Goal: Task Accomplishment & Management: Use online tool/utility

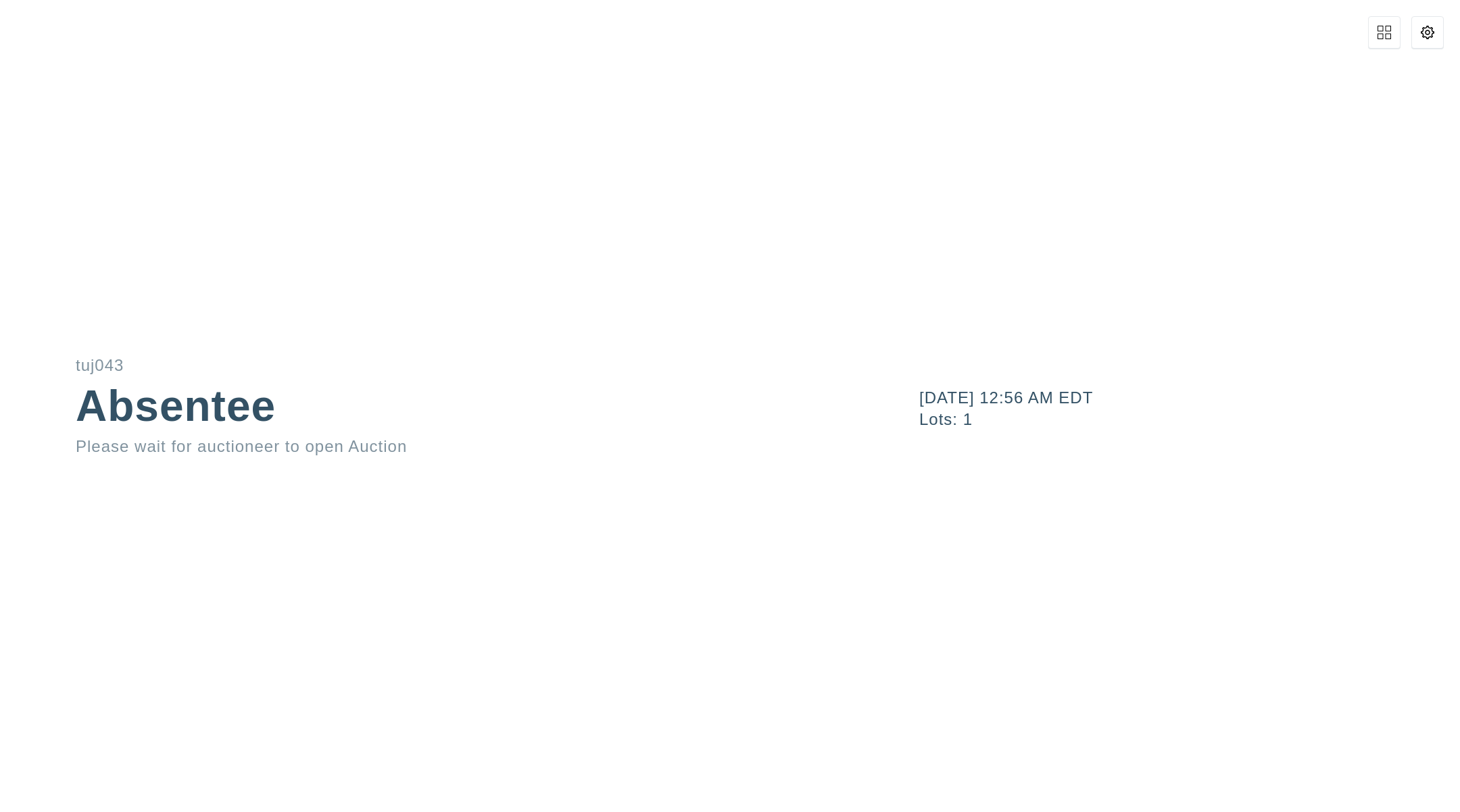
click at [1413, 18] on button at bounding box center [1427, 32] width 32 height 32
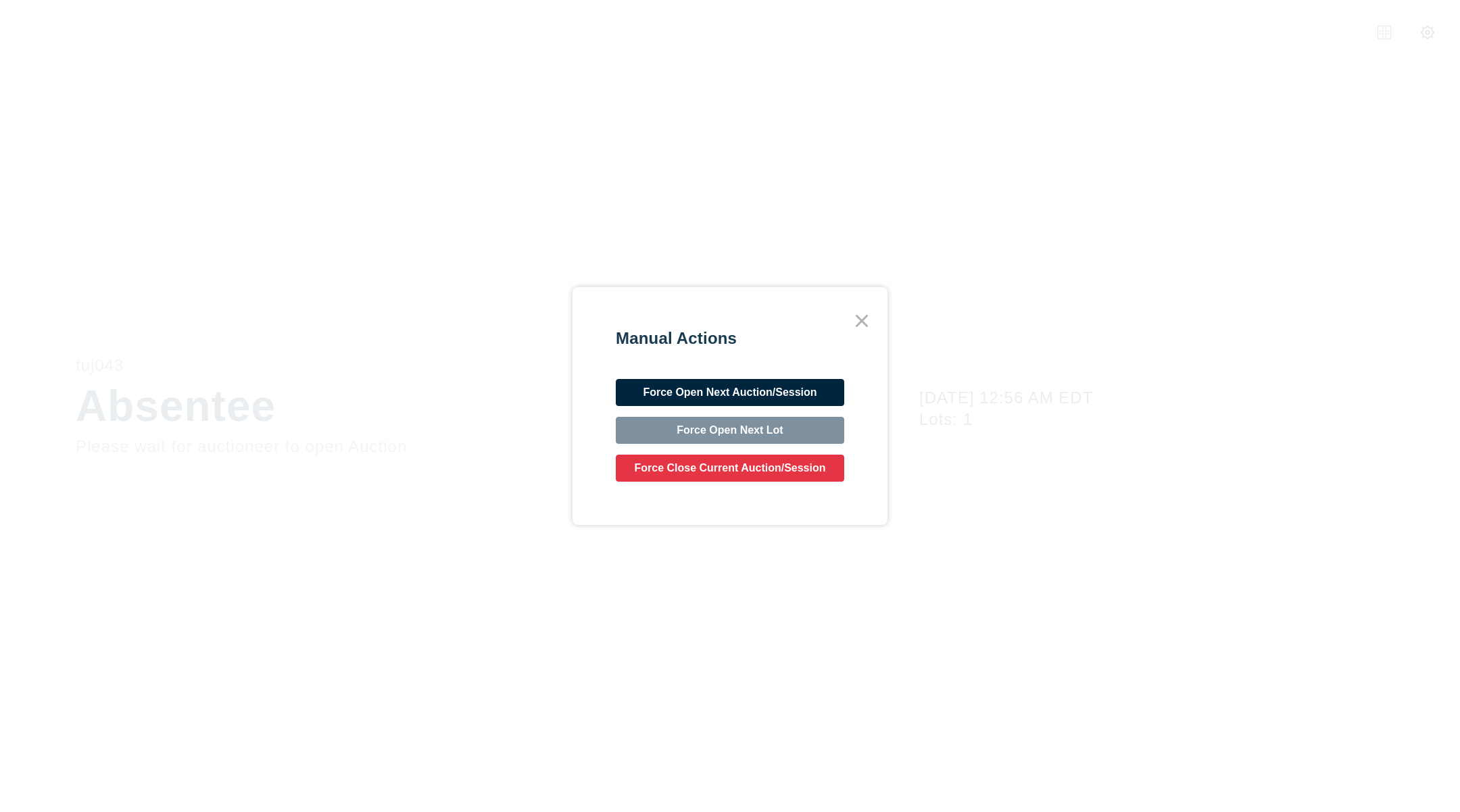
click at [768, 386] on button "Force Open Next Auction/Session" at bounding box center [729, 393] width 228 height 27
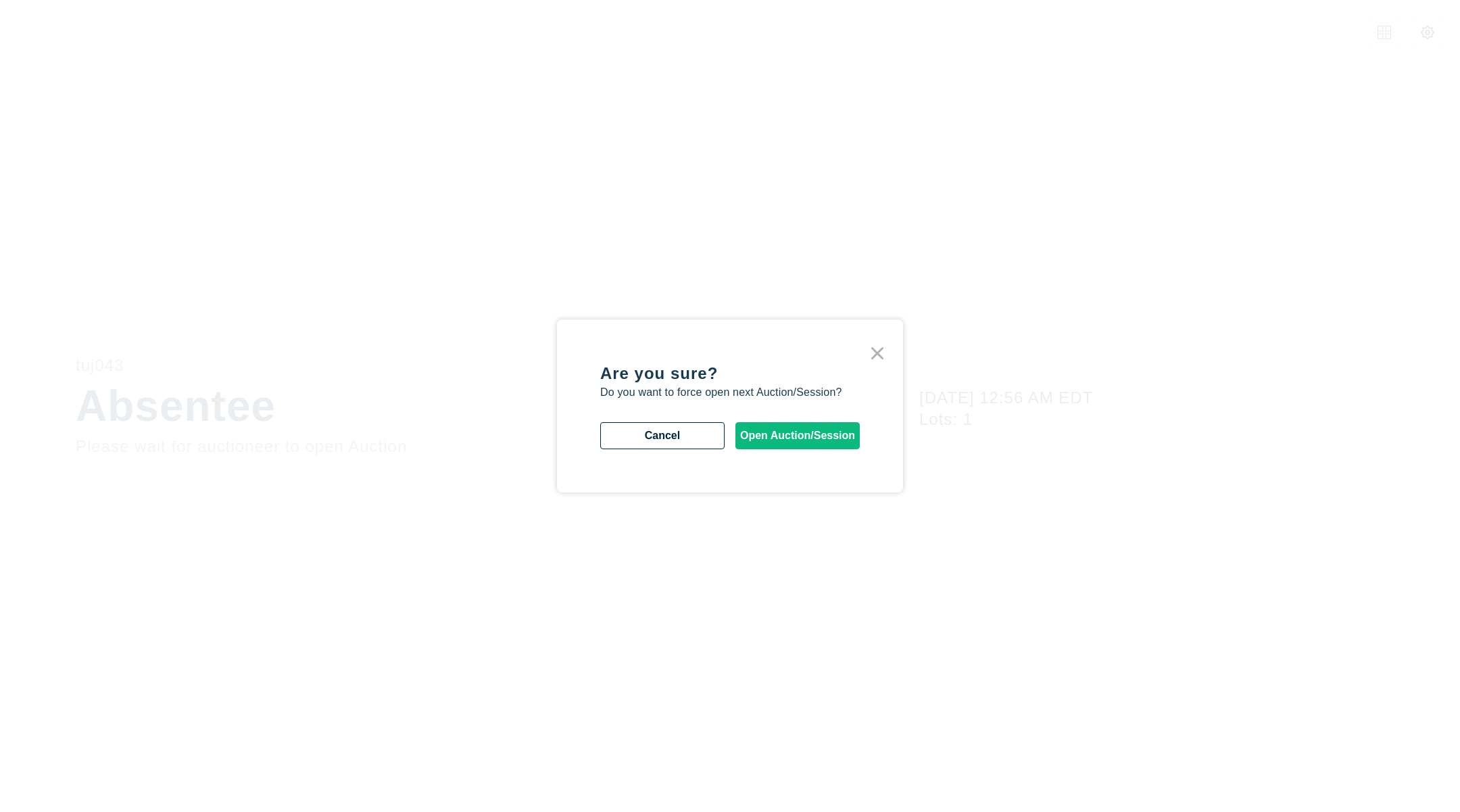
click at [771, 431] on button "Open Auction/Session" at bounding box center [797, 436] width 124 height 27
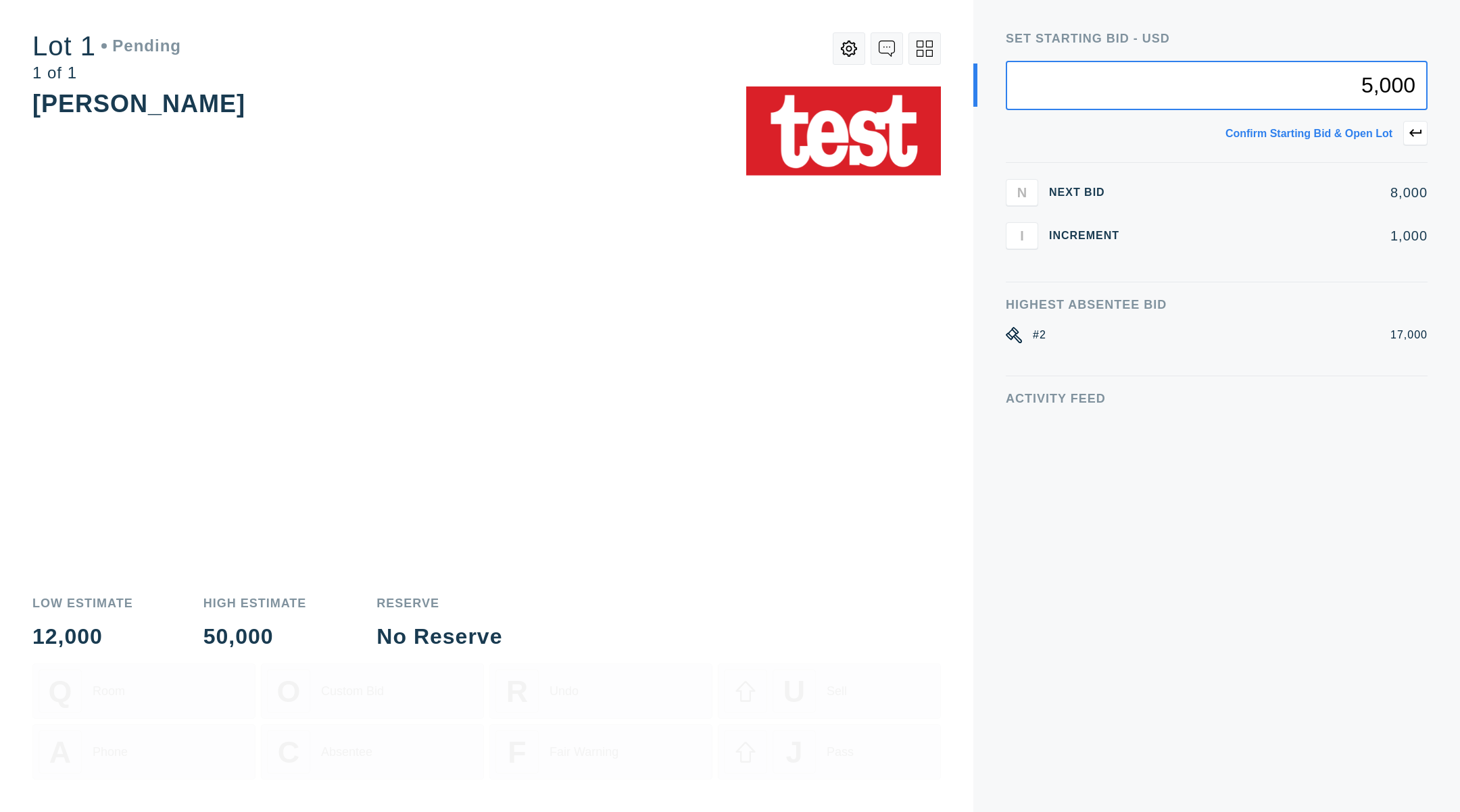
type input "5,000"
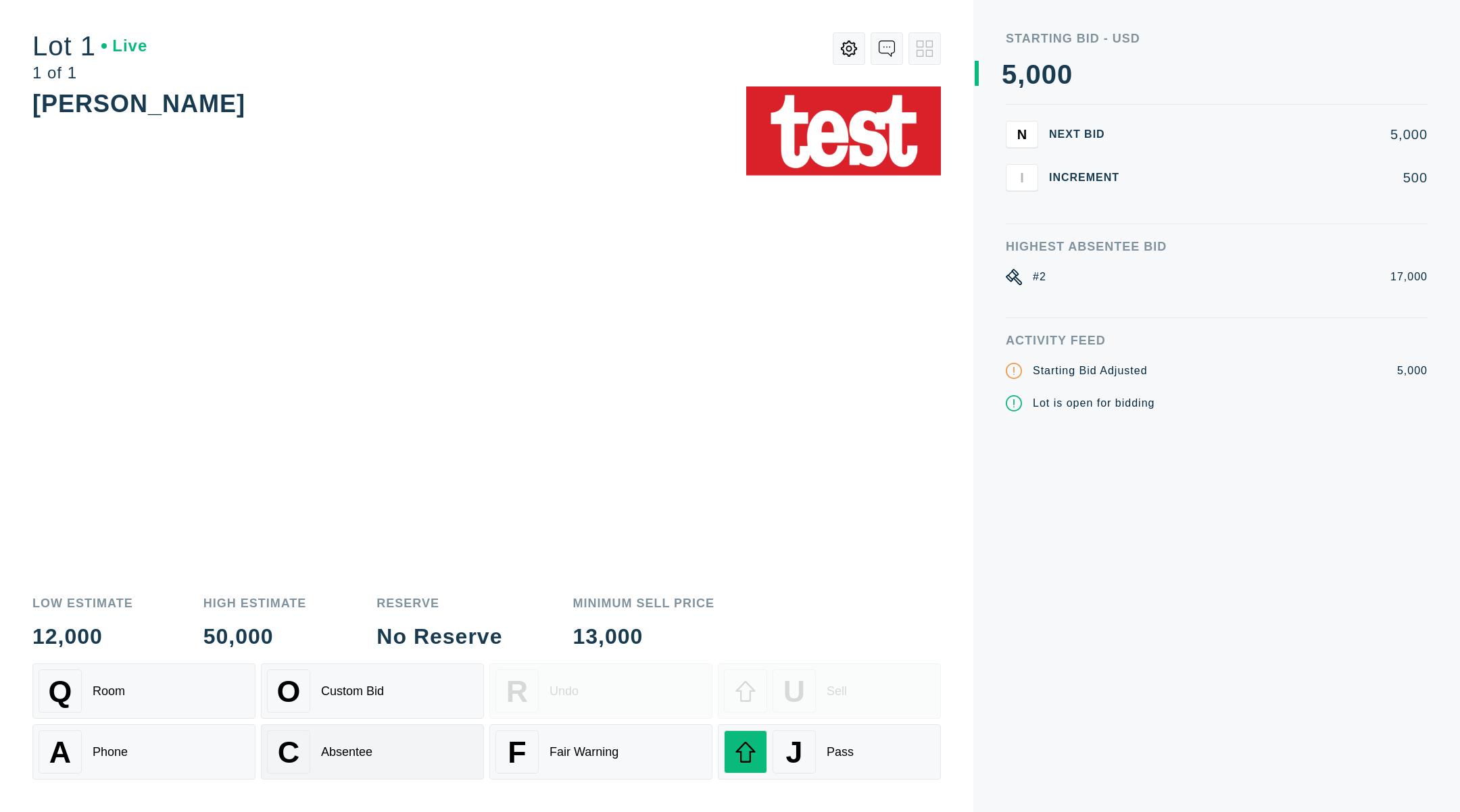
click at [364, 746] on div "Absentee" at bounding box center [346, 753] width 51 height 14
click at [246, 116] on div "[PERSON_NAME]" at bounding box center [138, 103] width 213 height 28
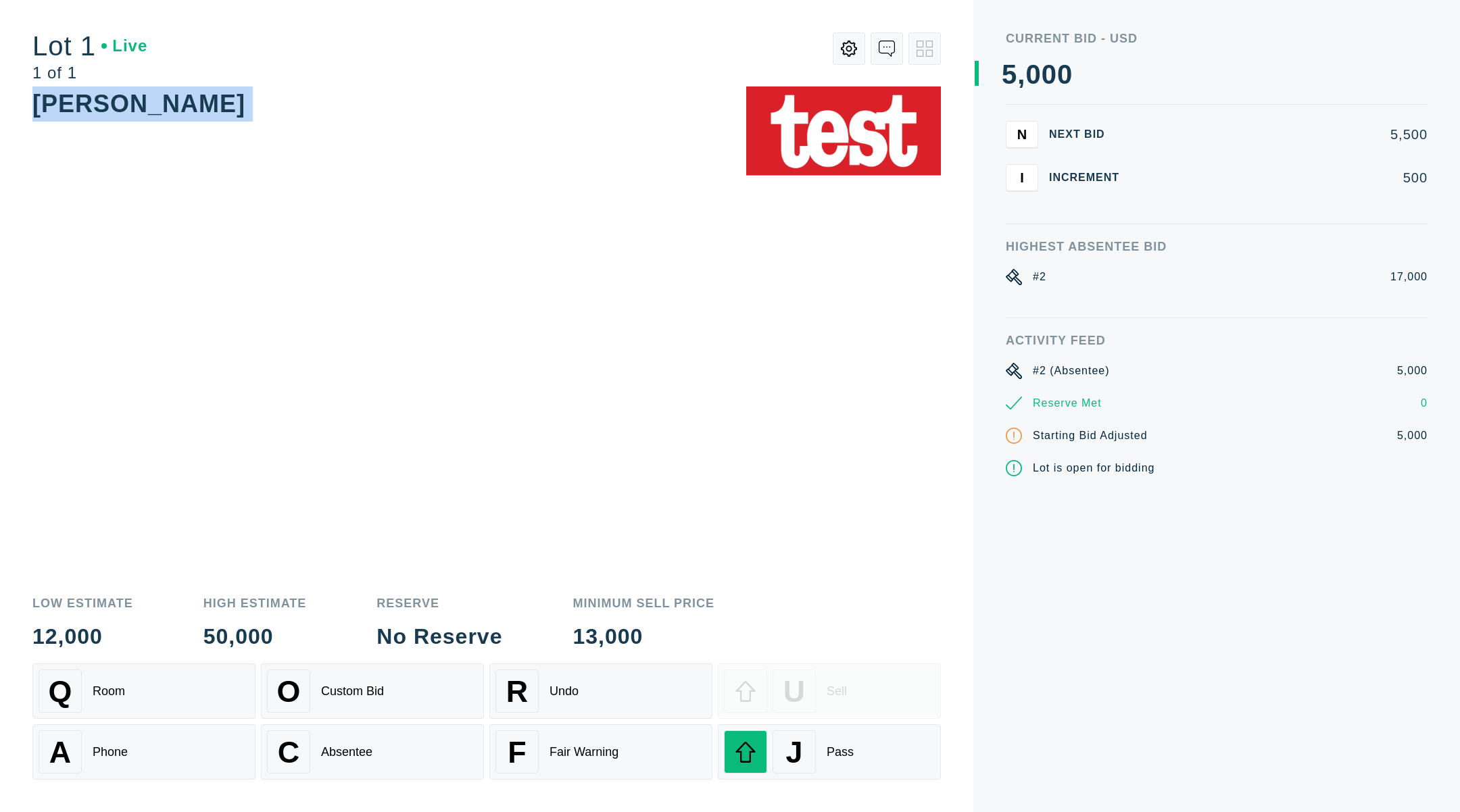
click at [246, 116] on div "[PERSON_NAME]" at bounding box center [138, 103] width 213 height 28
click at [446, 258] on div "[PERSON_NAME]" at bounding box center [487, 334] width 909 height 494
click at [405, 768] on div "C Absentee" at bounding box center [372, 752] width 211 height 43
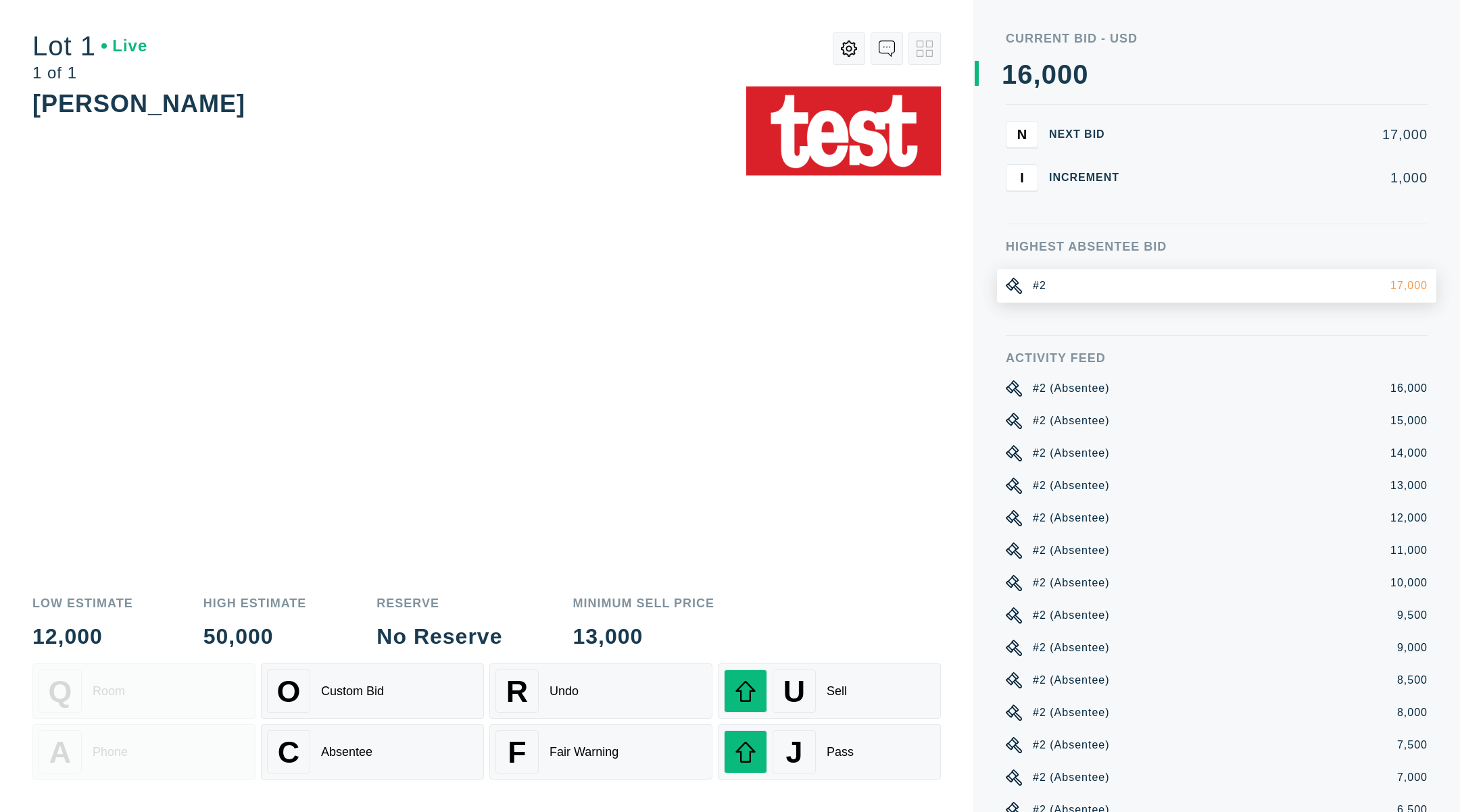
click at [1033, 286] on div "#2" at bounding box center [1039, 286] width 13 height 17
click at [735, 385] on div "[PERSON_NAME]" at bounding box center [487, 334] width 909 height 494
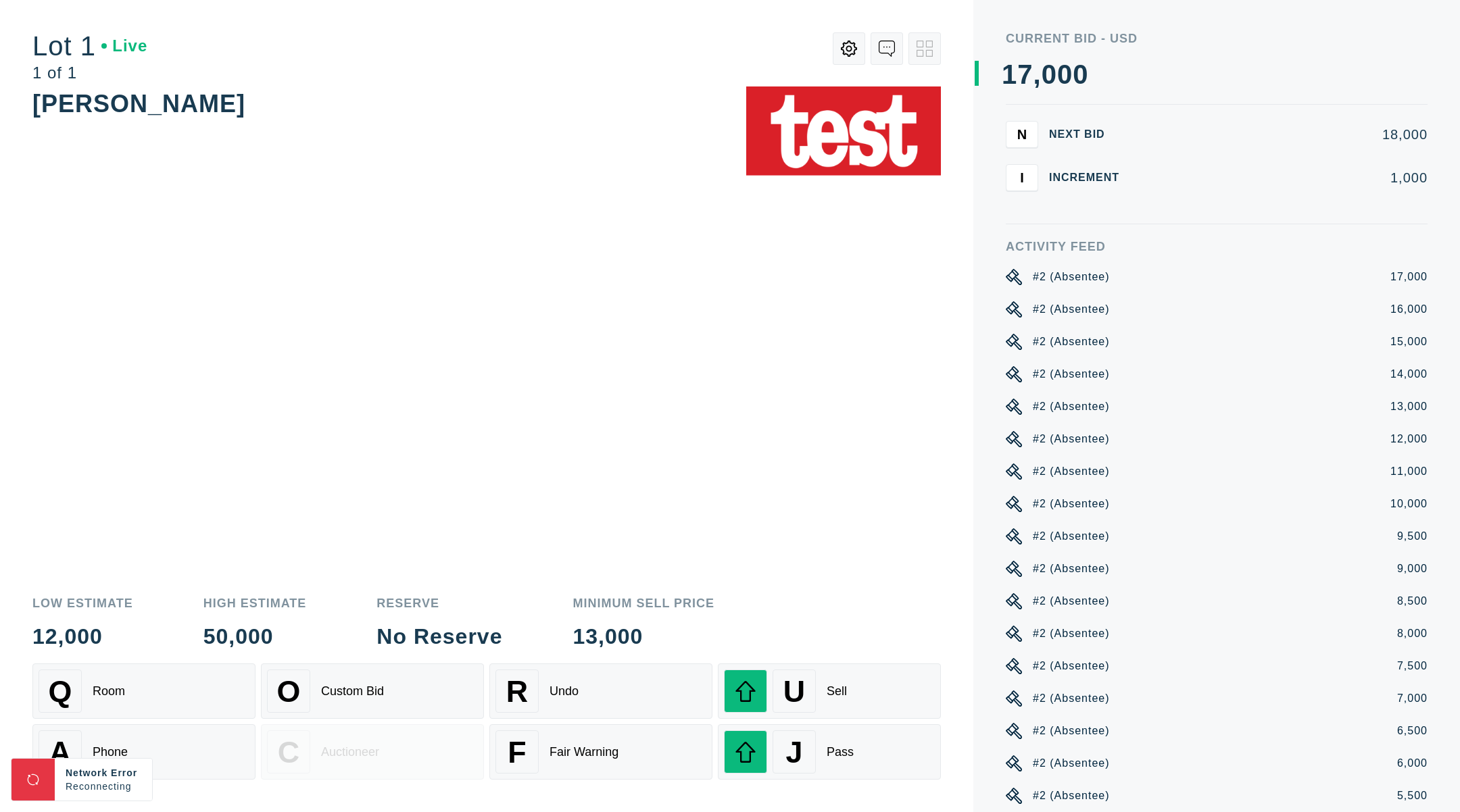
click at [680, 273] on div "[PERSON_NAME]" at bounding box center [487, 334] width 909 height 494
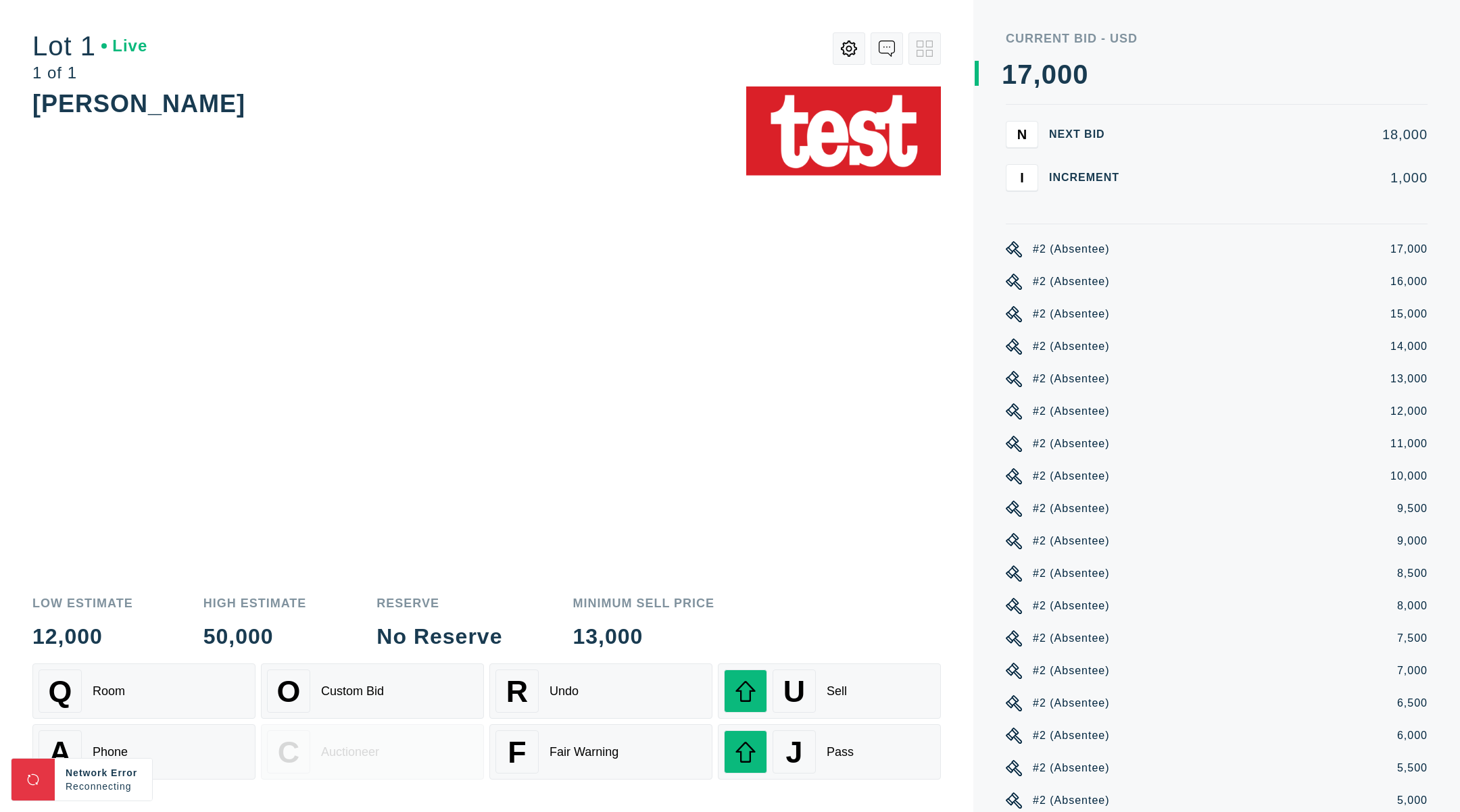
scroll to position [31, 0]
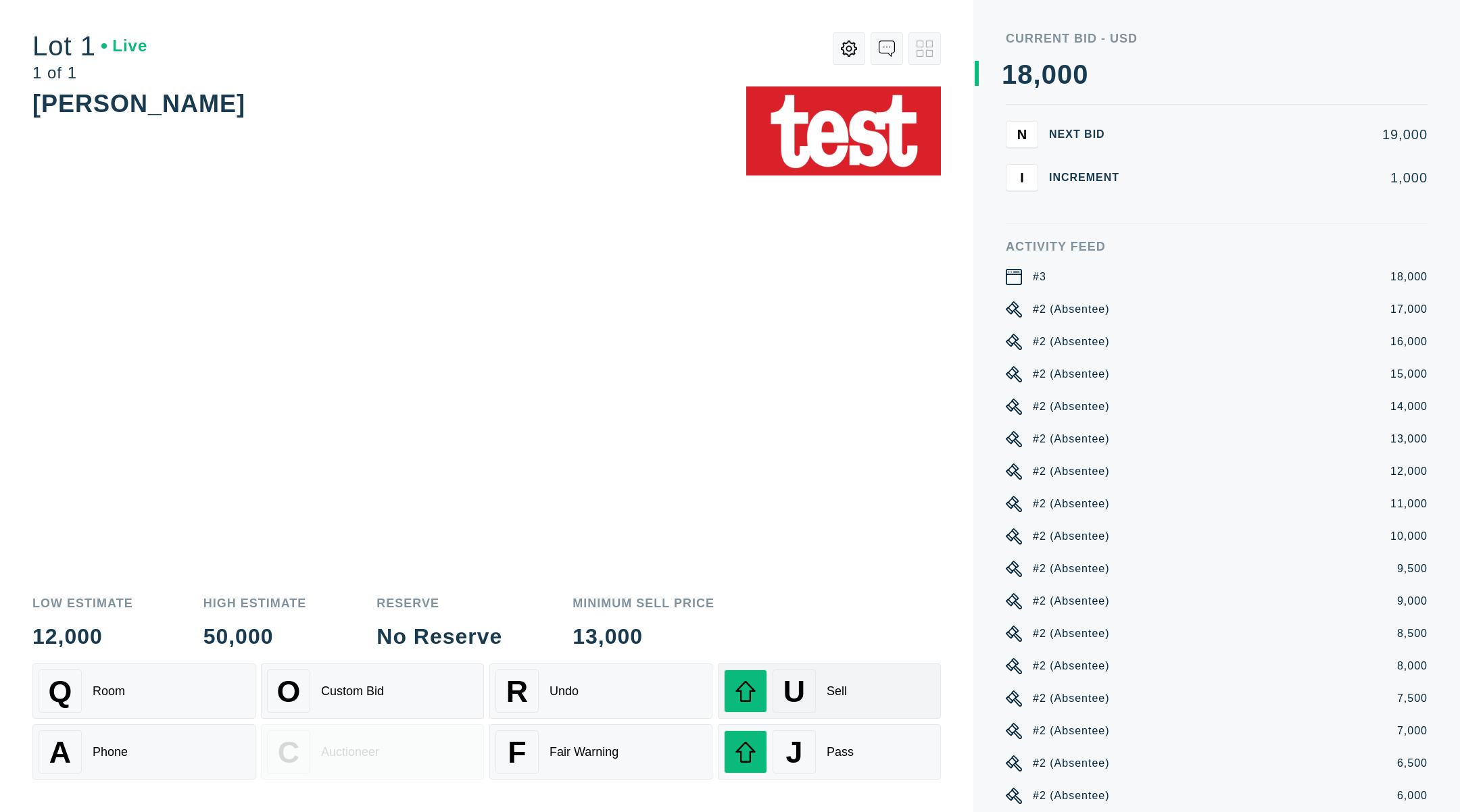
click at [830, 690] on div "Sell" at bounding box center [837, 692] width 21 height 14
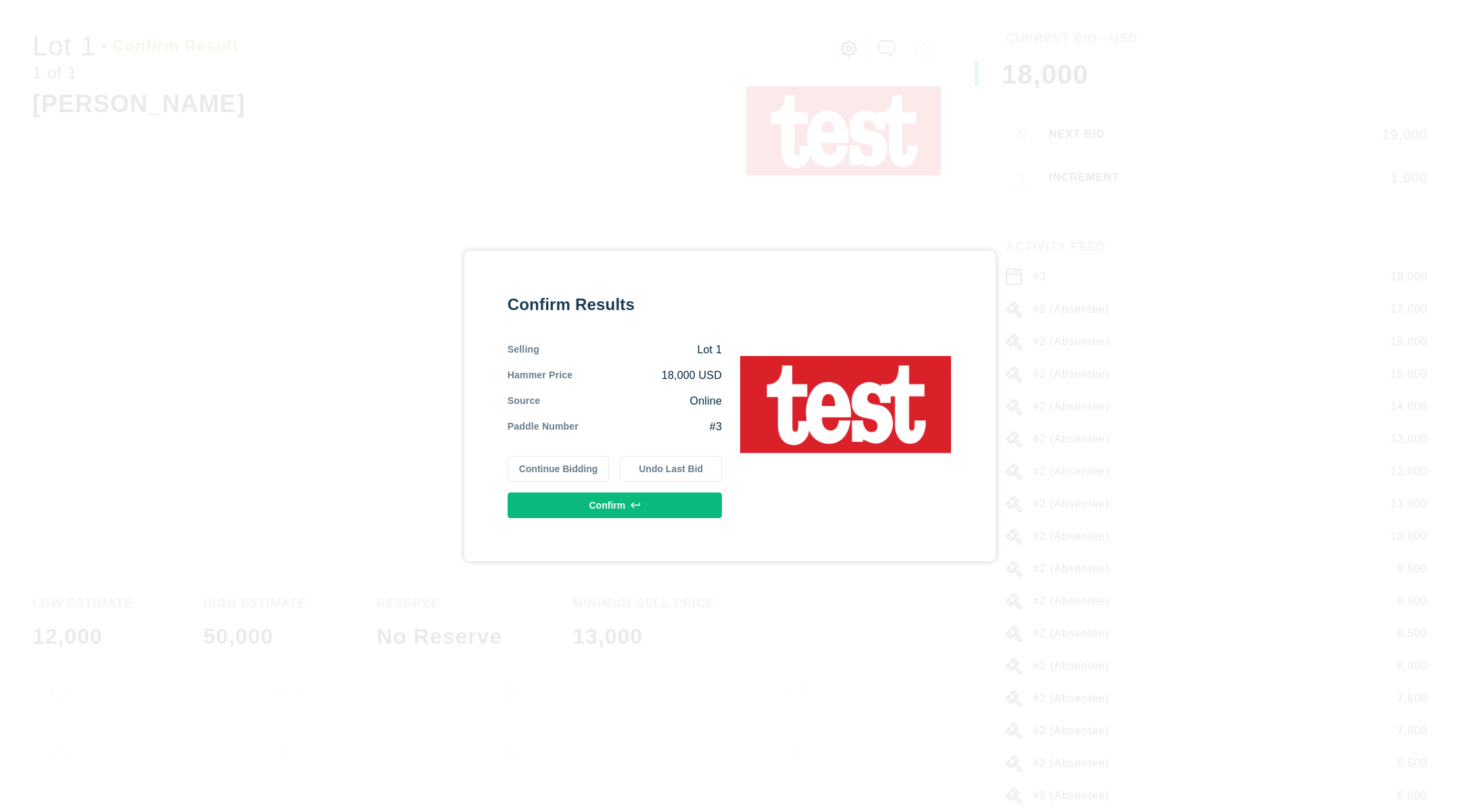
click at [635, 505] on icon at bounding box center [635, 506] width 9 height 6
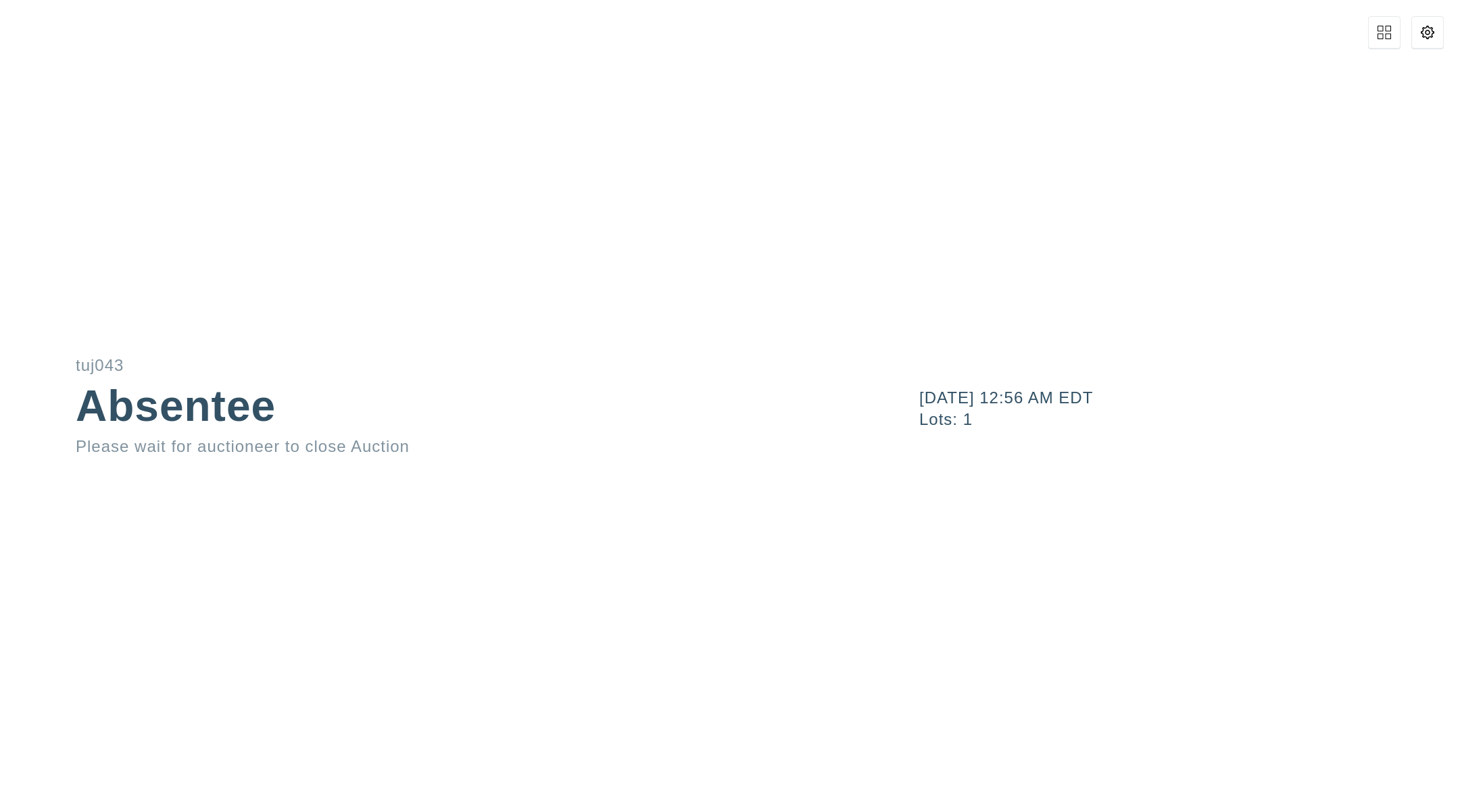
click at [1425, 32] on icon at bounding box center [1427, 32] width 13 height 13
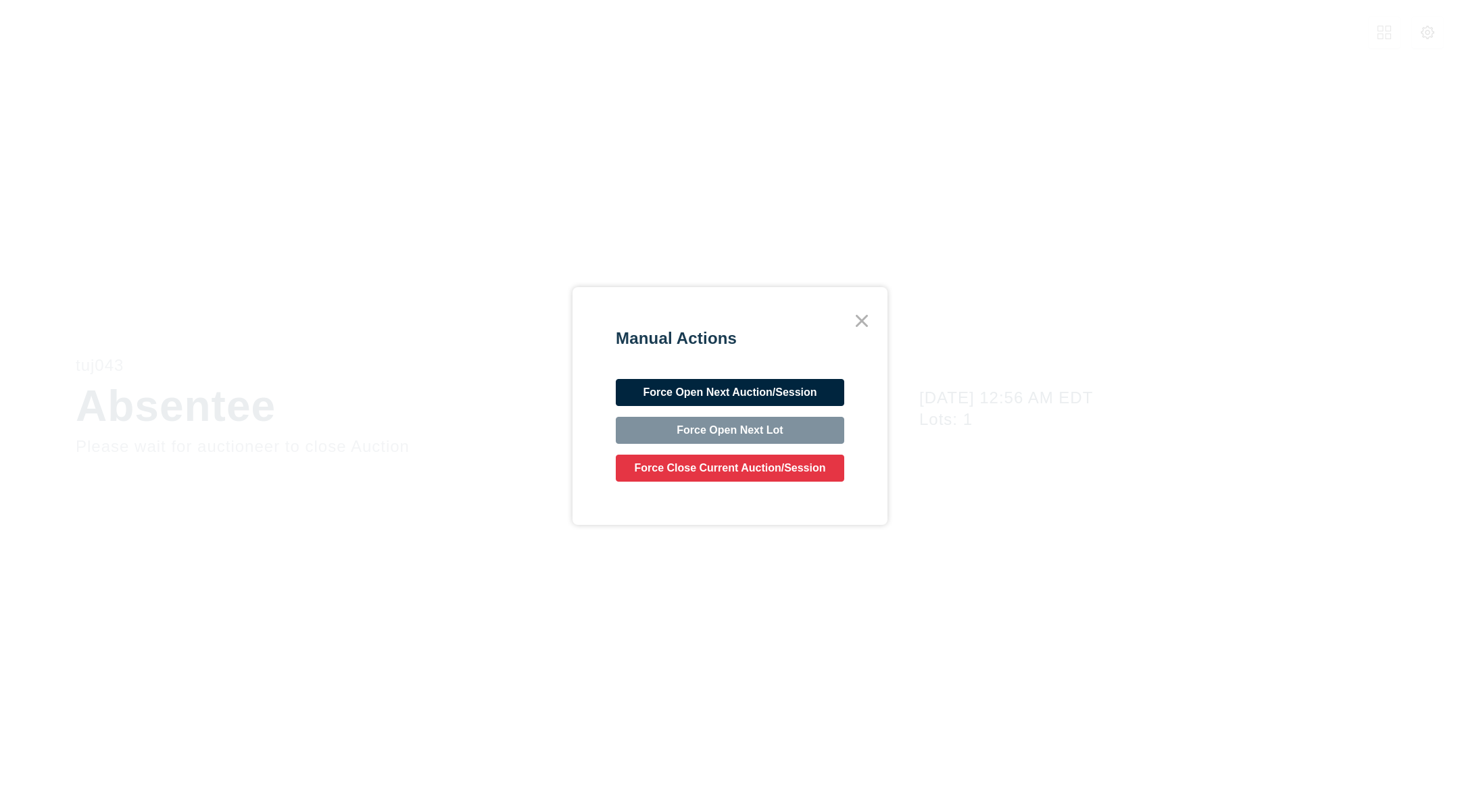
click at [762, 468] on button "Force Close Current Auction/Session" at bounding box center [729, 468] width 228 height 27
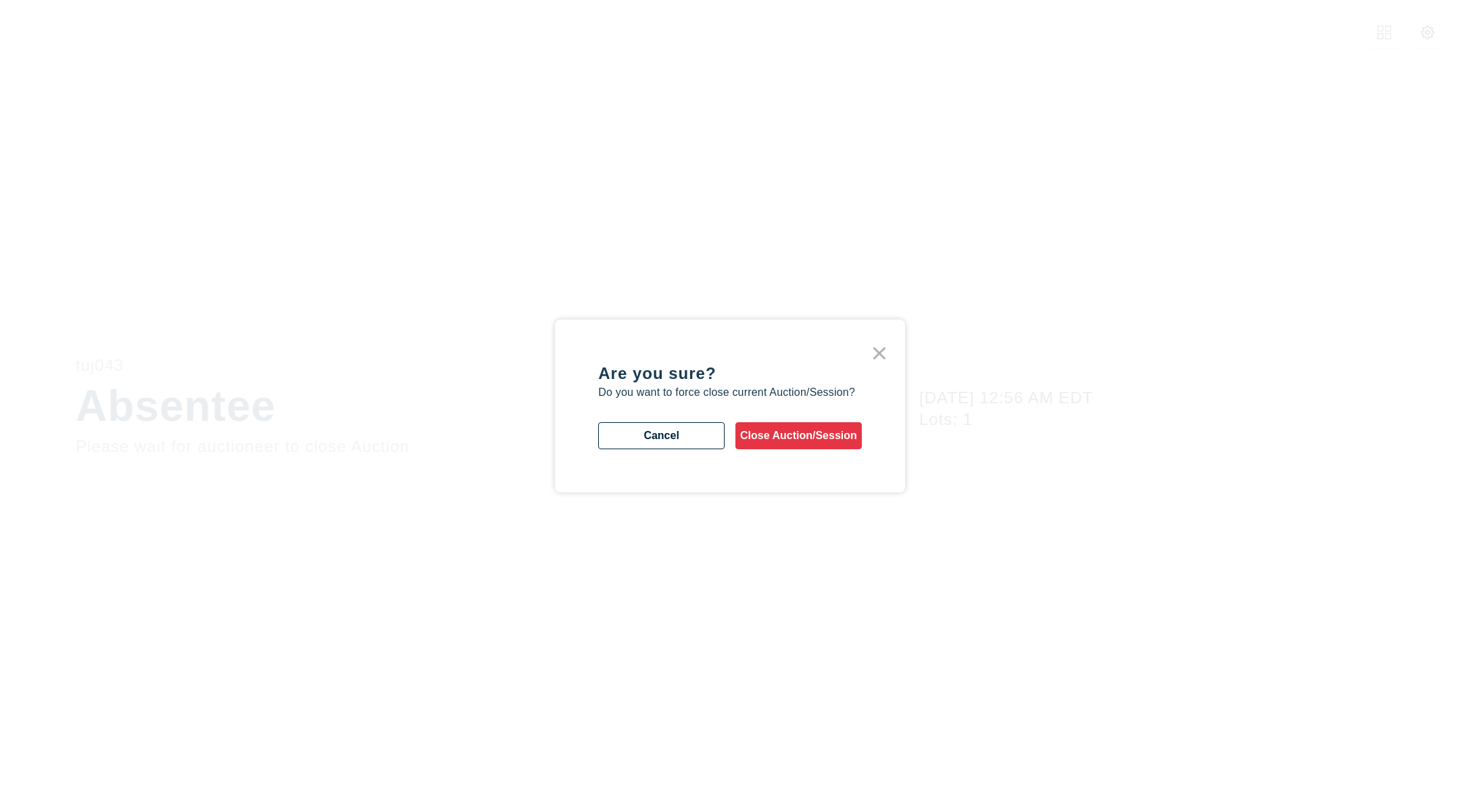
click at [784, 426] on button "Close Auction/Session" at bounding box center [799, 436] width 126 height 27
